Goal: Task Accomplishment & Management: Manage account settings

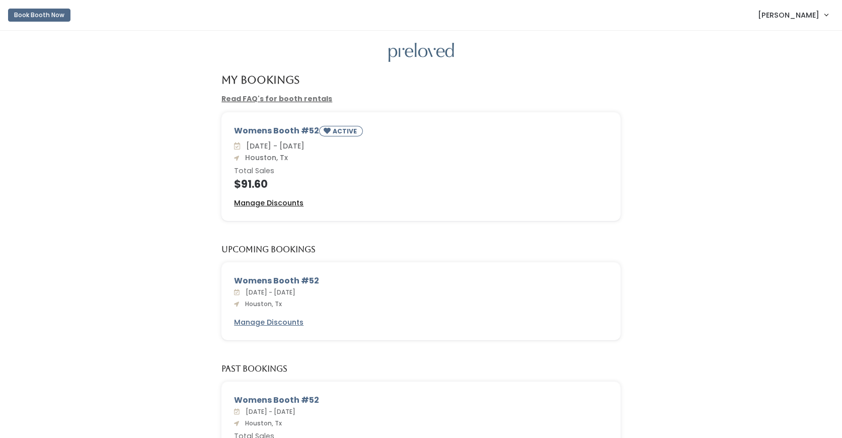
click at [285, 202] on u "Manage Discounts" at bounding box center [268, 203] width 69 height 10
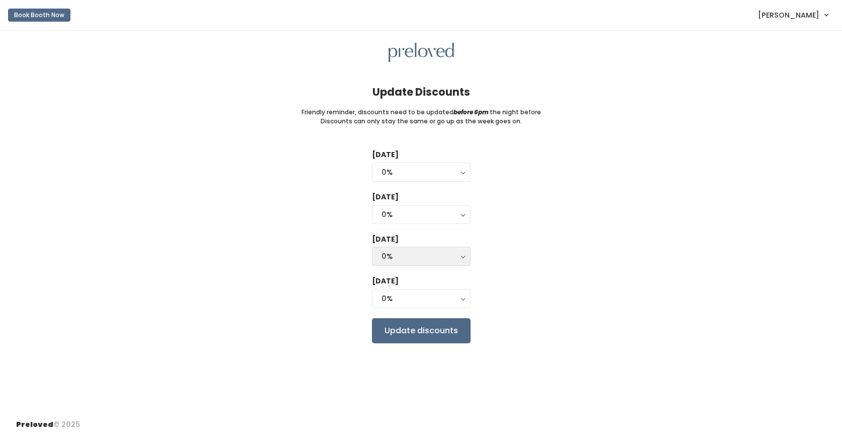
click at [429, 253] on div "0%" at bounding box center [422, 256] width 80 height 11
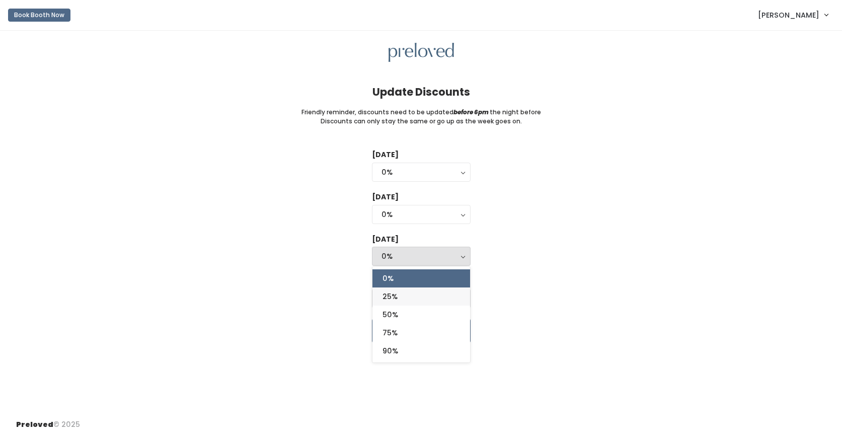
click at [413, 294] on link "25%" at bounding box center [422, 296] width 98 height 18
select select "25%"
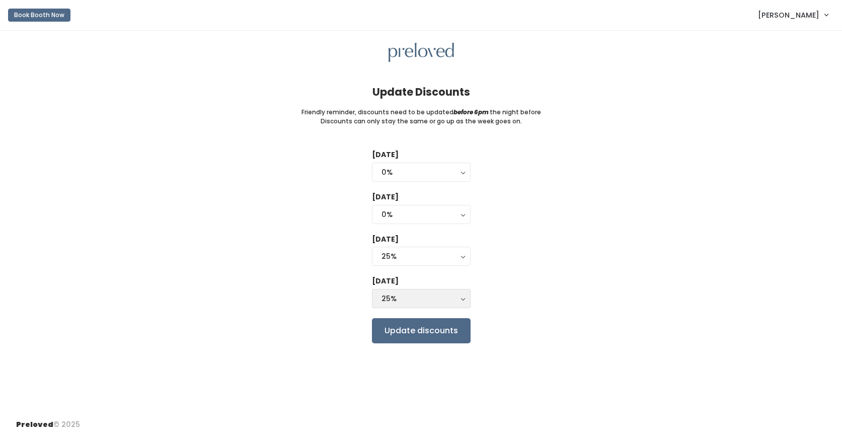
click at [403, 296] on div "25%" at bounding box center [422, 298] width 80 height 11
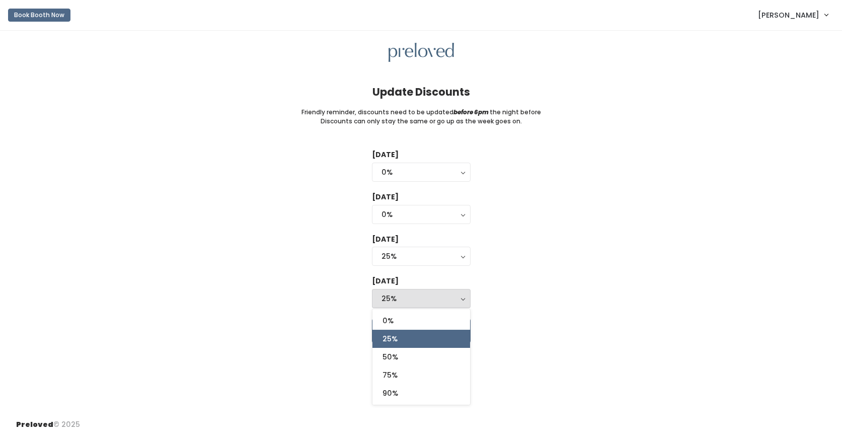
click at [403, 296] on div "25%" at bounding box center [422, 298] width 80 height 11
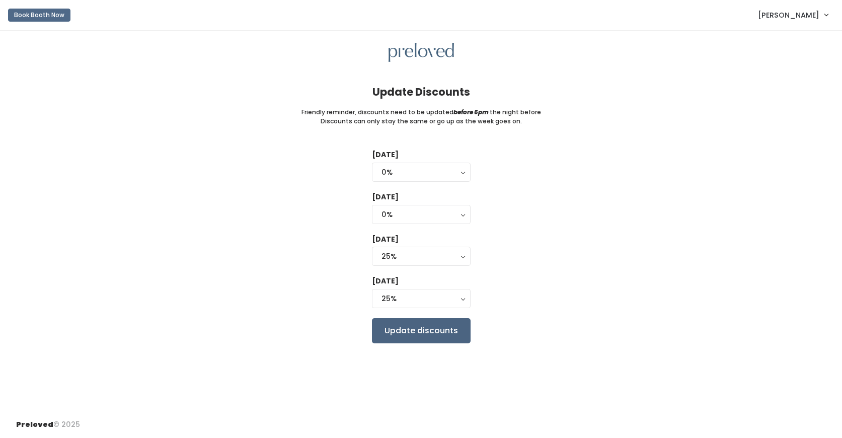
click at [420, 324] on input "Update discounts" at bounding box center [421, 330] width 99 height 25
